Goal: Task Accomplishment & Management: Use online tool/utility

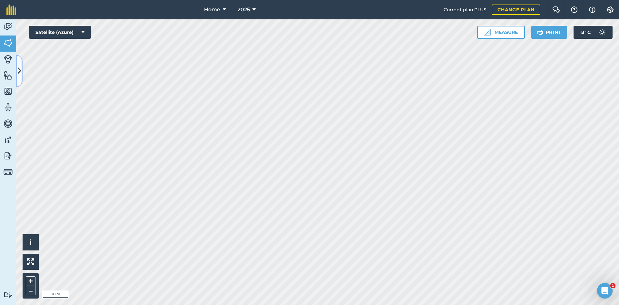
click at [20, 73] on icon at bounding box center [20, 70] width 4 height 11
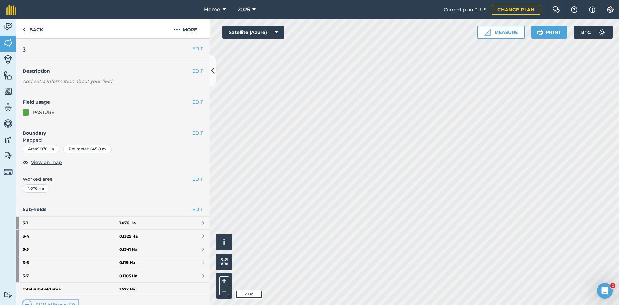
click at [55, 302] on link "Add sub-fields" at bounding box center [51, 304] width 56 height 9
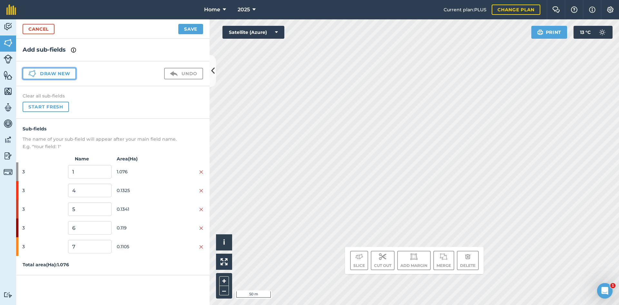
click at [68, 67] on div "Draw new Undo" at bounding box center [112, 73] width 193 height 25
click at [61, 72] on button "Draw new" at bounding box center [50, 74] width 54 height 12
click at [59, 75] on button "Draw new" at bounding box center [50, 74] width 54 height 12
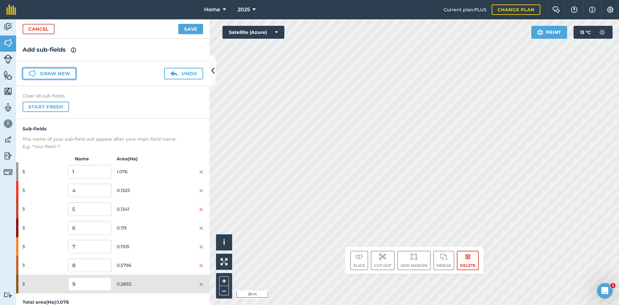
click at [56, 71] on button "Draw new" at bounding box center [50, 74] width 54 height 12
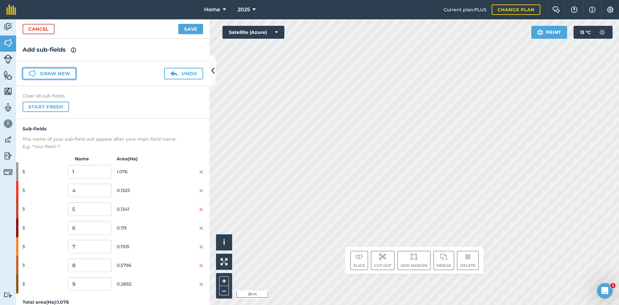
click at [56, 71] on button "Draw new" at bounding box center [50, 74] width 54 height 12
click at [49, 76] on button "Draw new" at bounding box center [50, 74] width 54 height 12
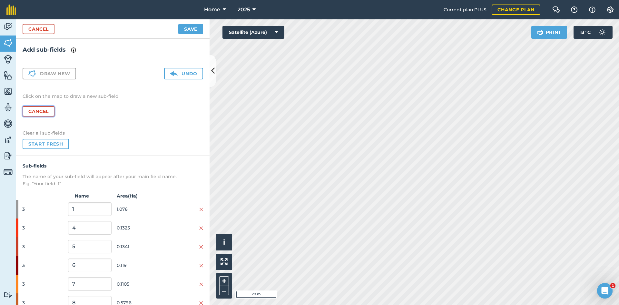
click at [40, 112] on button "Cancel" at bounding box center [39, 111] width 32 height 10
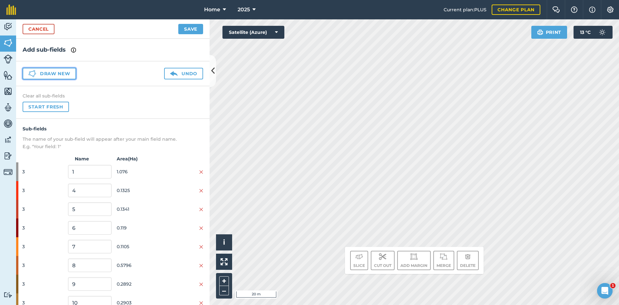
click at [48, 76] on button "Draw new" at bounding box center [50, 74] width 54 height 12
click at [61, 74] on button "Draw new" at bounding box center [50, 74] width 54 height 12
click at [52, 77] on button "Draw new" at bounding box center [50, 74] width 54 height 12
click at [199, 265] on img at bounding box center [201, 265] width 4 height 5
click at [63, 73] on button "Draw new" at bounding box center [50, 74] width 54 height 12
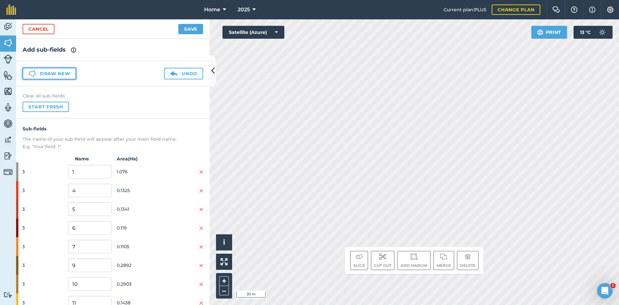
click at [53, 73] on button "Draw new" at bounding box center [50, 74] width 54 height 12
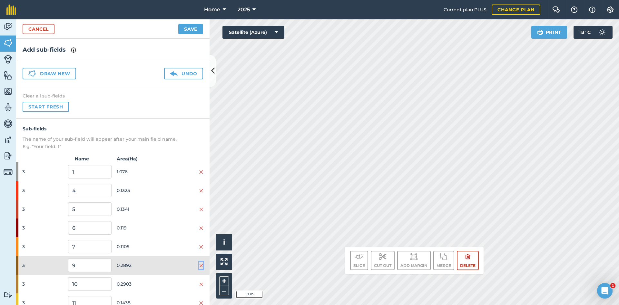
click at [199, 266] on img at bounding box center [201, 265] width 4 height 5
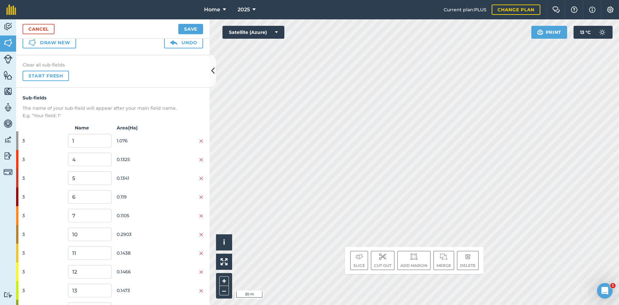
scroll to position [64, 0]
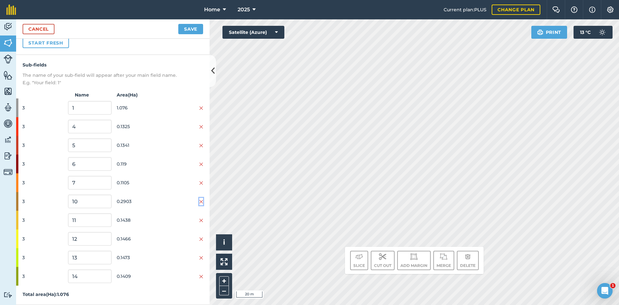
click at [199, 201] on img at bounding box center [201, 201] width 4 height 5
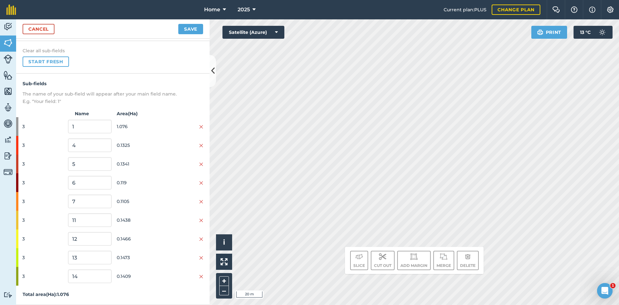
scroll to position [45, 0]
click at [186, 31] on button "Save" at bounding box center [190, 29] width 25 height 10
